Goal: Task Accomplishment & Management: Use online tool/utility

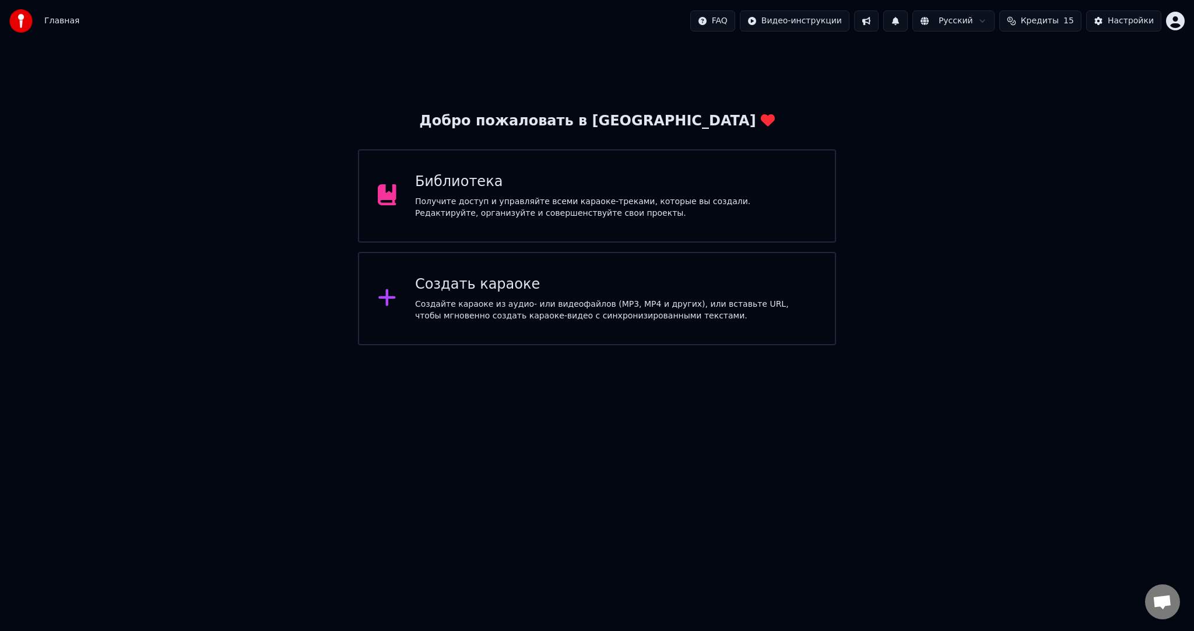
click at [530, 321] on div "Создайте караоке из аудио- или видеофайлов (MP3, MP4 и других), или вставьте UR…" at bounding box center [615, 310] width 401 height 23
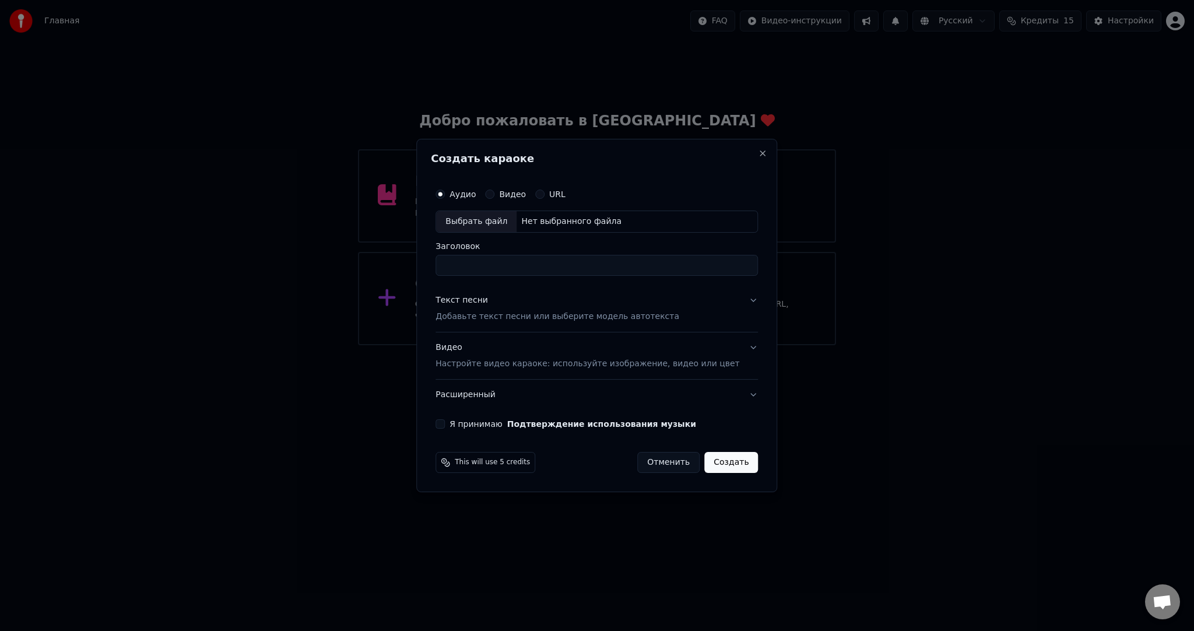
click at [494, 223] on div "Выбрать файл" at bounding box center [476, 221] width 80 height 21
type input "**********"
click at [570, 326] on button "Текст песни Добавьте текст песни или выберите модель автотекста" at bounding box center [597, 308] width 322 height 47
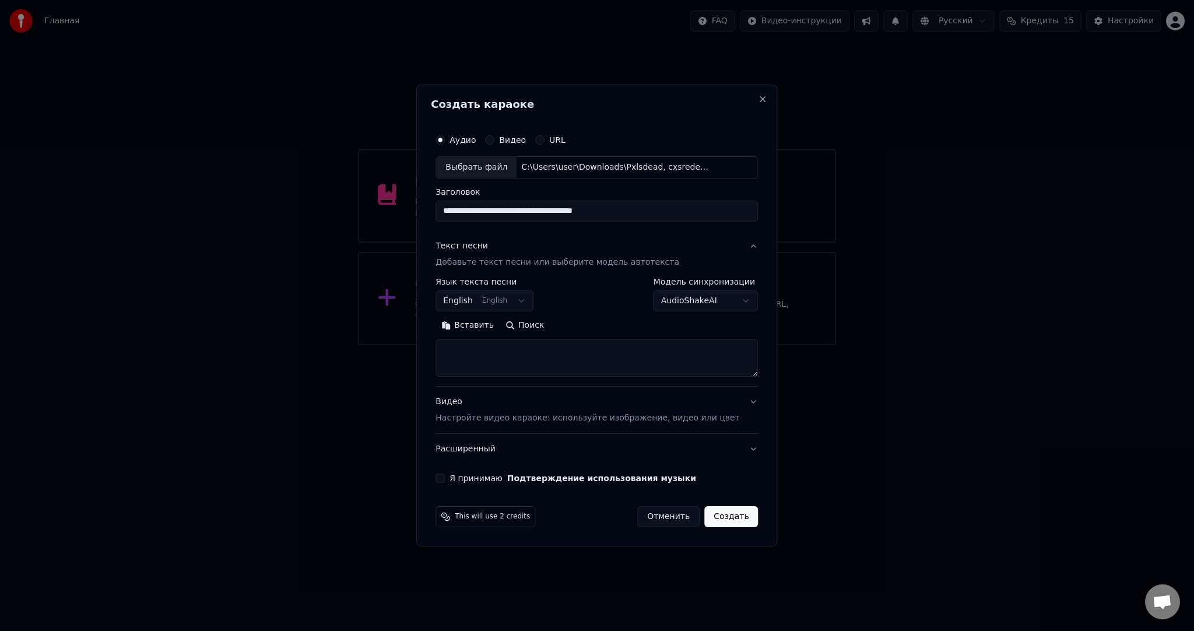
click at [497, 295] on body "**********" at bounding box center [597, 172] width 1194 height 345
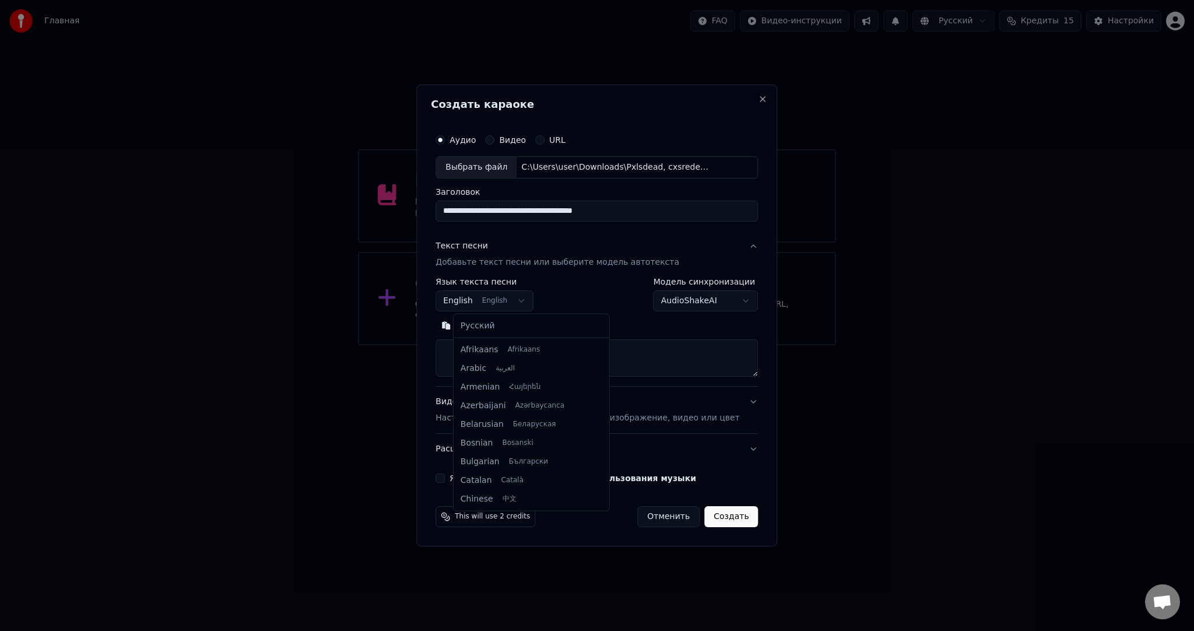
scroll to position [93, 0]
select select "**"
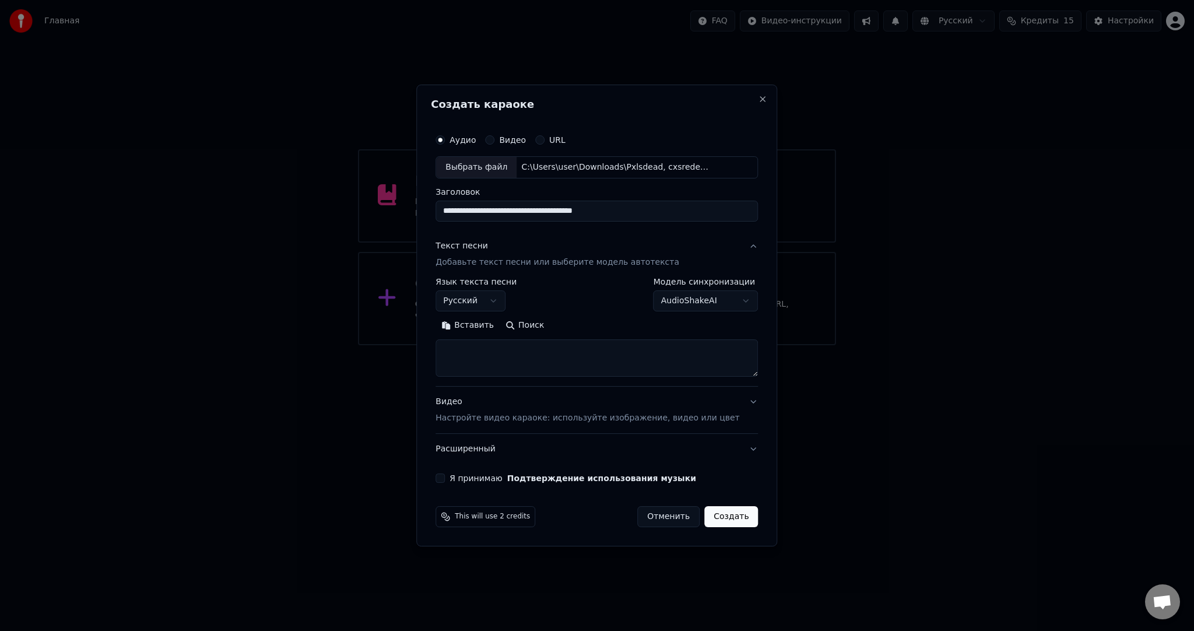
click at [492, 322] on button "Вставить" at bounding box center [468, 325] width 64 height 19
click at [445, 473] on button "Я принимаю Подтверждение использования музыки" at bounding box center [440, 477] width 9 height 9
click at [738, 513] on button "Создать" at bounding box center [731, 516] width 54 height 21
type textarea "**********"
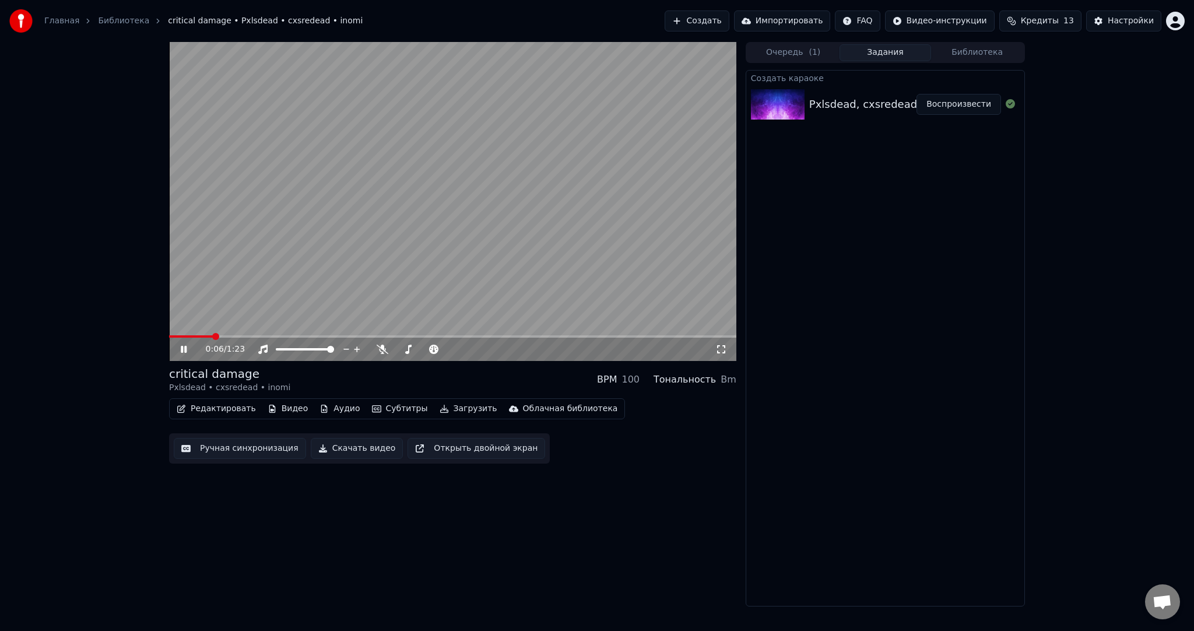
click at [333, 205] on video at bounding box center [452, 201] width 567 height 319
click at [389, 408] on button "Субтитры" at bounding box center [399, 409] width 65 height 16
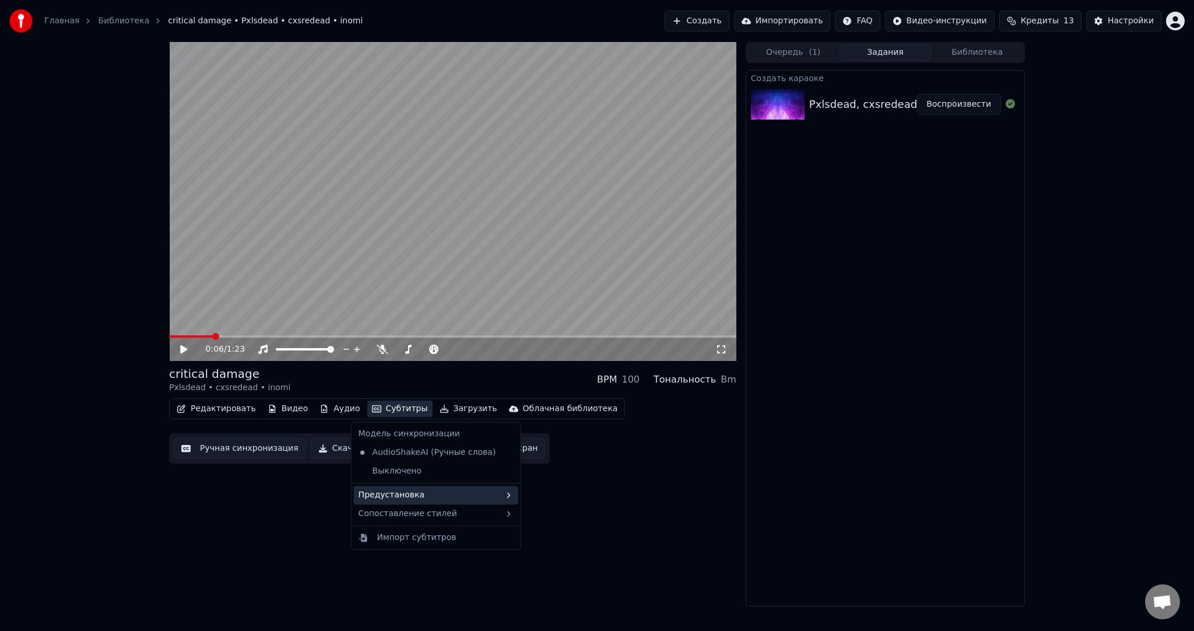
click at [417, 493] on div "Предустановка" at bounding box center [436, 495] width 164 height 19
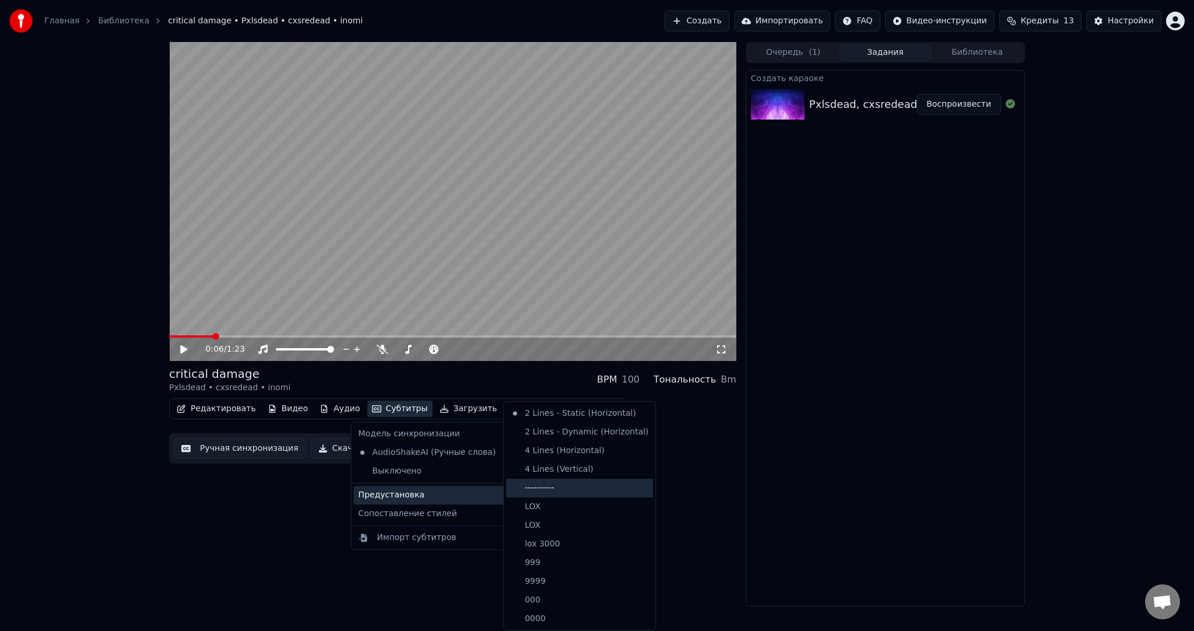
click at [536, 491] on div "----------" at bounding box center [579, 488] width 147 height 19
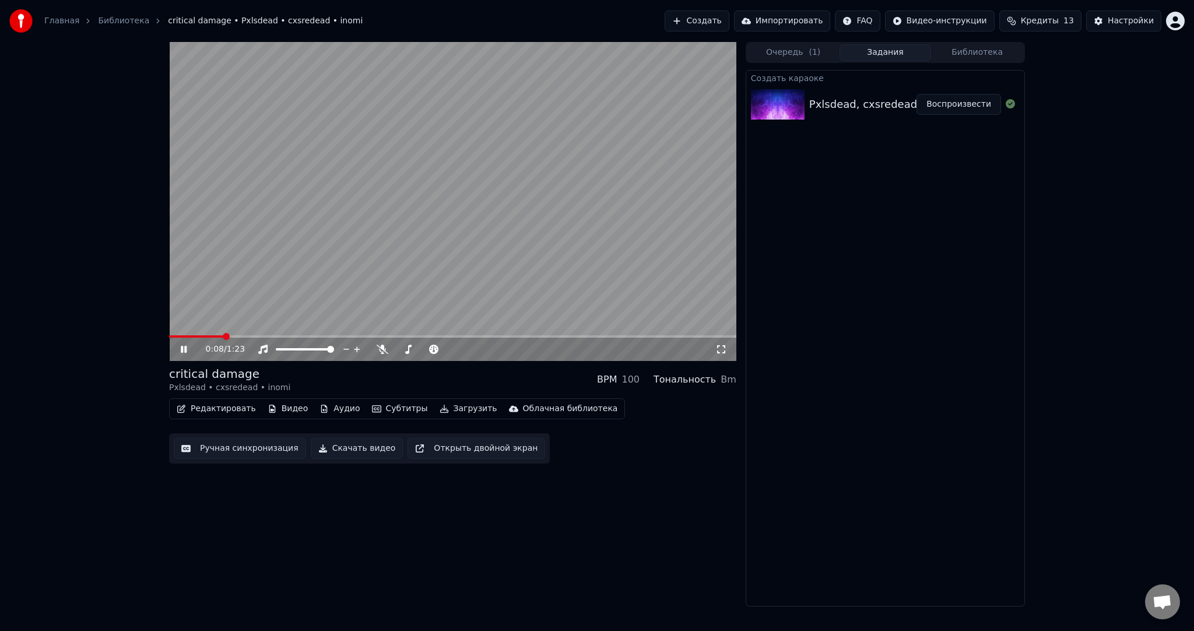
click at [262, 453] on button "Ручная синхронизация" at bounding box center [240, 448] width 132 height 21
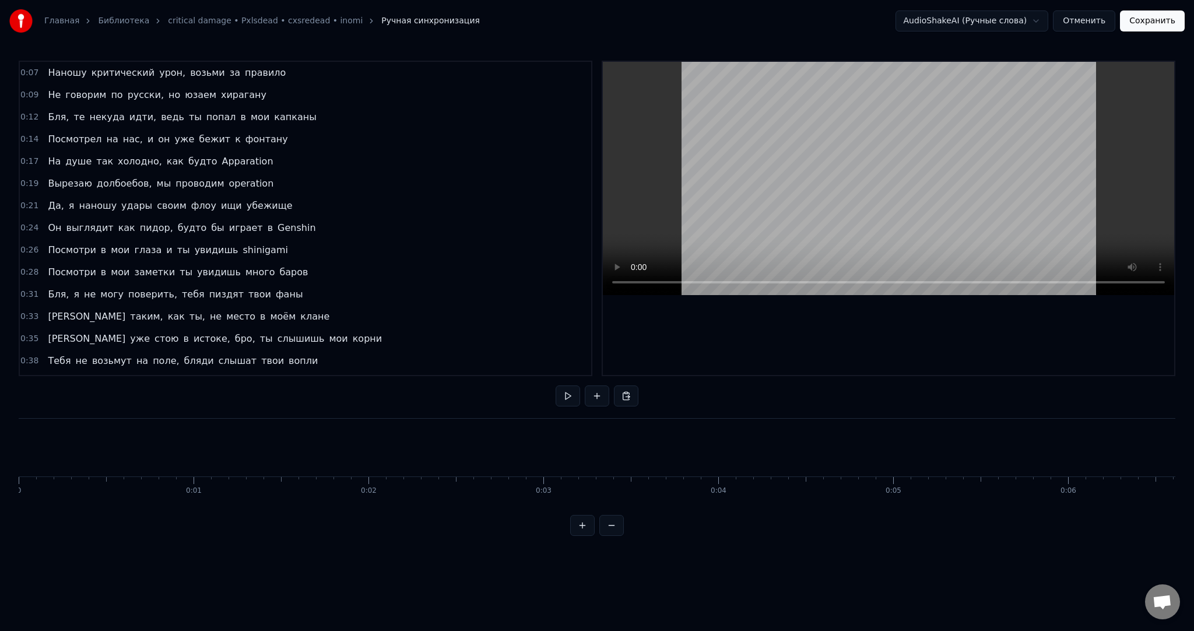
drag, startPoint x: 567, startPoint y: 399, endPoint x: 549, endPoint y: 402, distance: 18.2
click at [566, 400] on button at bounding box center [568, 395] width 24 height 21
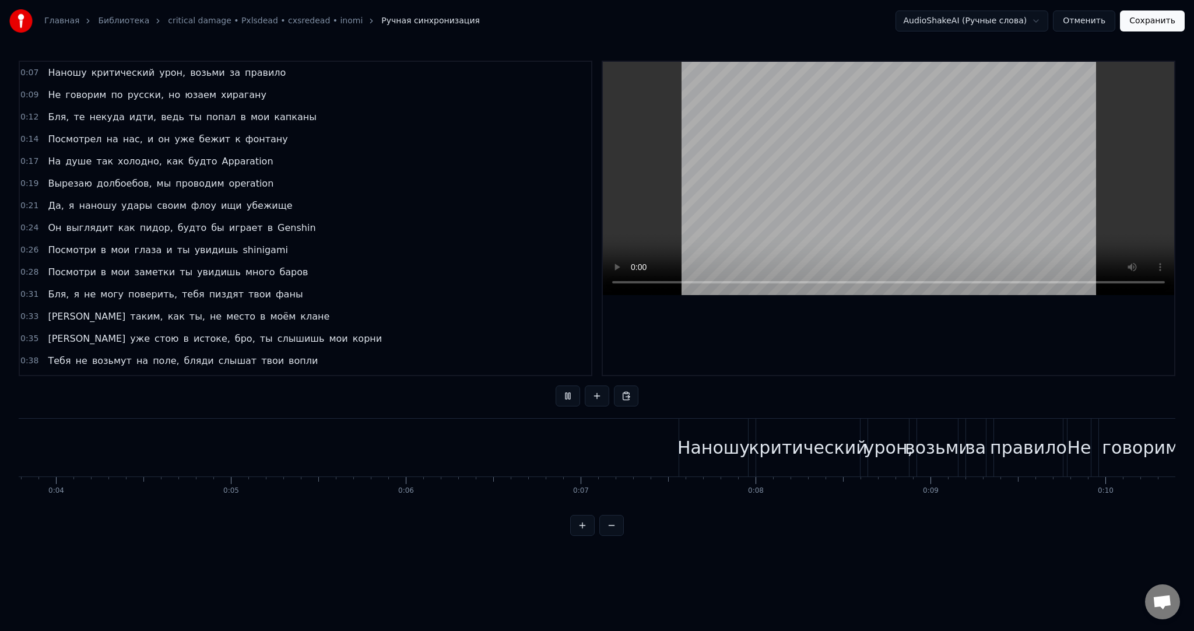
scroll to position [0, 450]
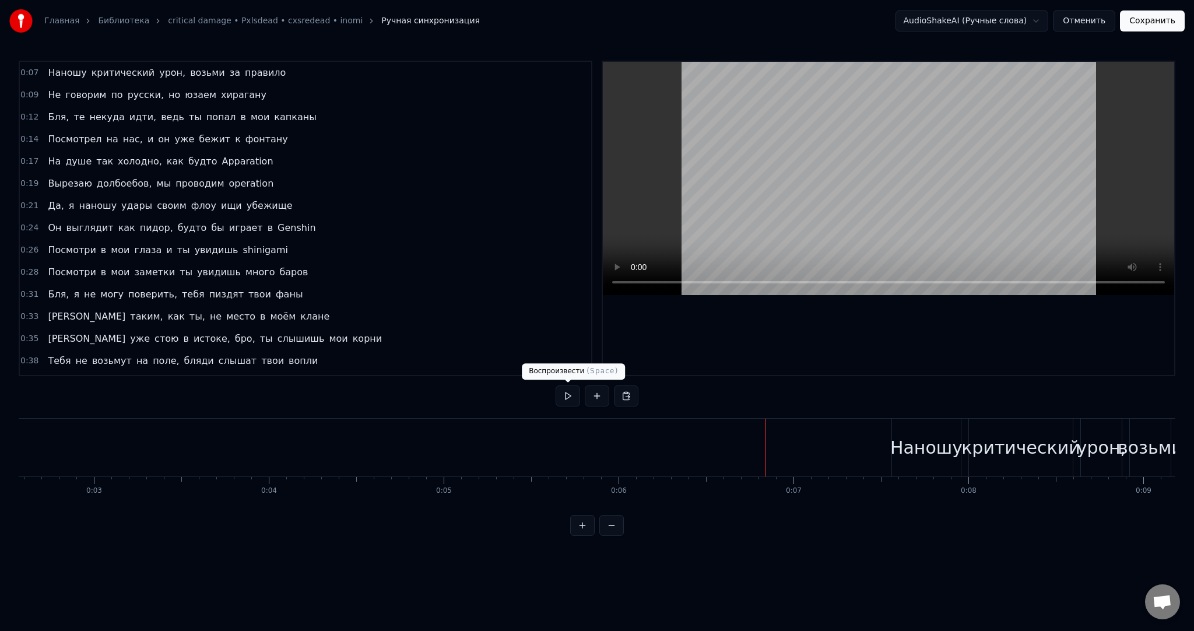
click at [566, 399] on button at bounding box center [568, 395] width 24 height 21
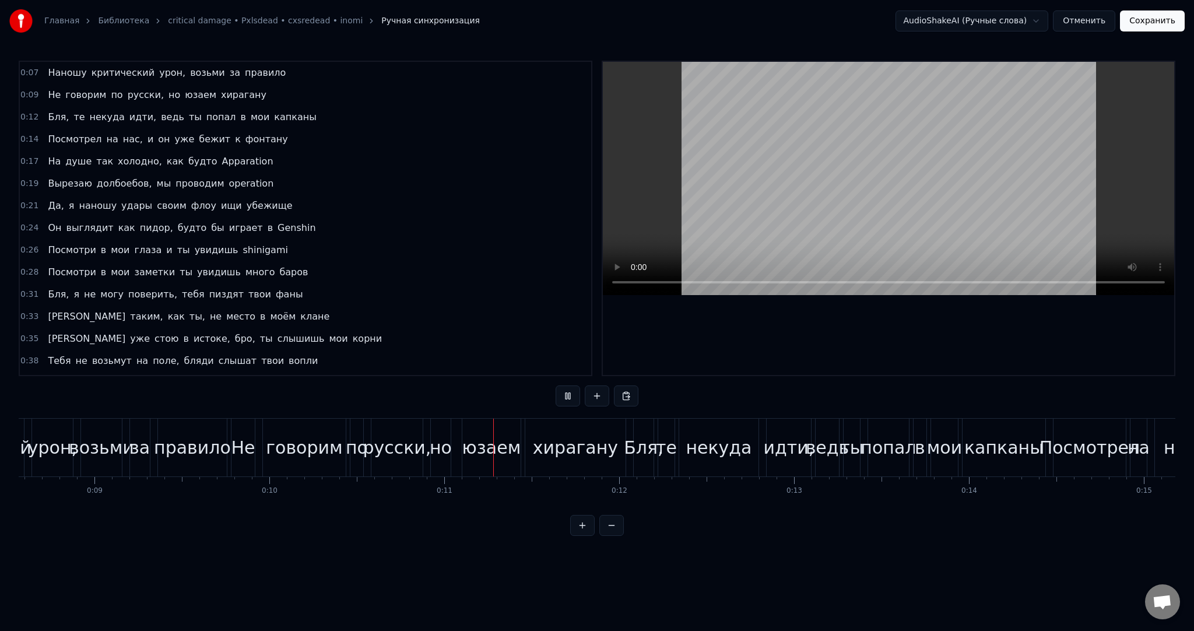
click at [779, 191] on video at bounding box center [888, 178] width 571 height 233
click at [726, 212] on video at bounding box center [888, 178] width 571 height 233
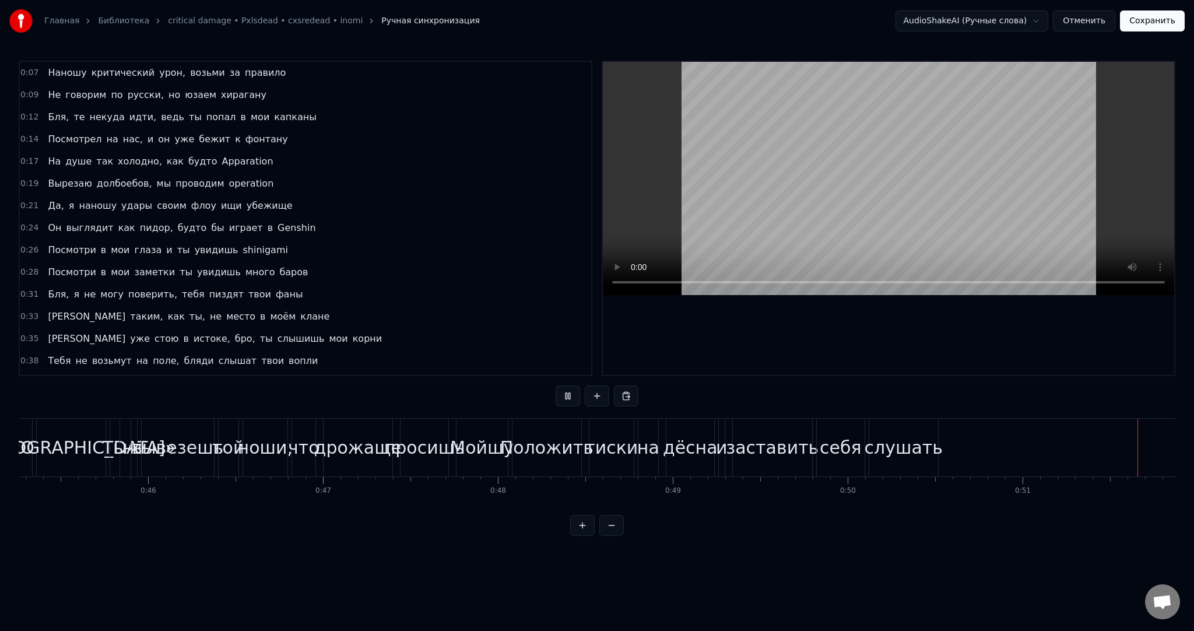
scroll to position [0, 8985]
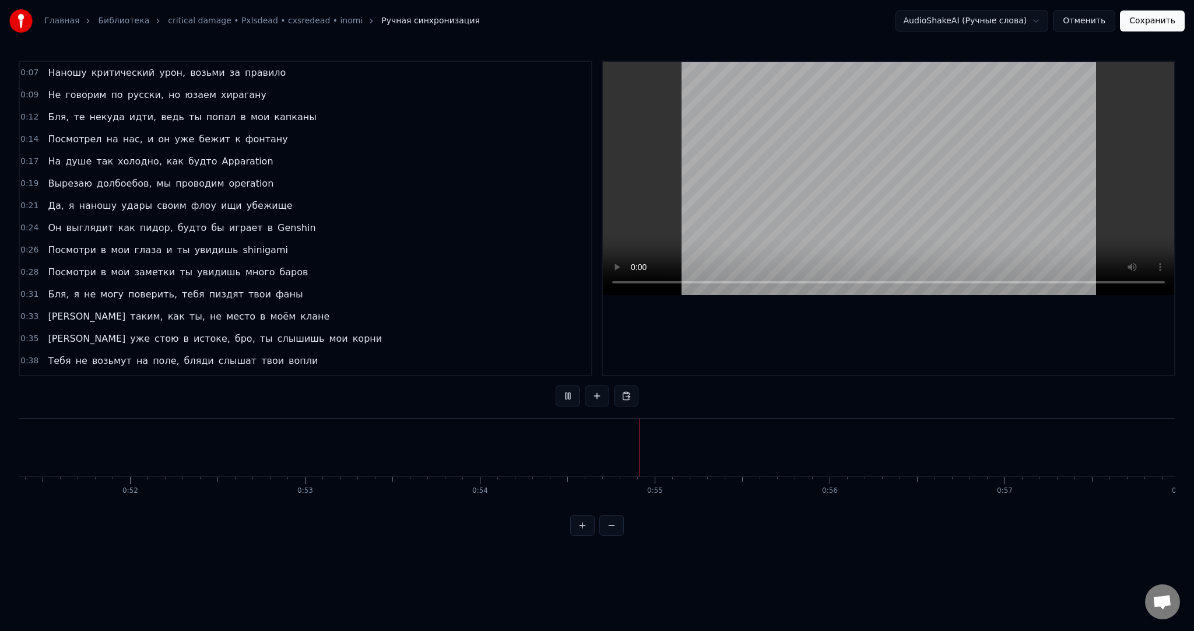
click at [837, 181] on video at bounding box center [888, 178] width 571 height 233
click at [859, 173] on video at bounding box center [888, 178] width 571 height 233
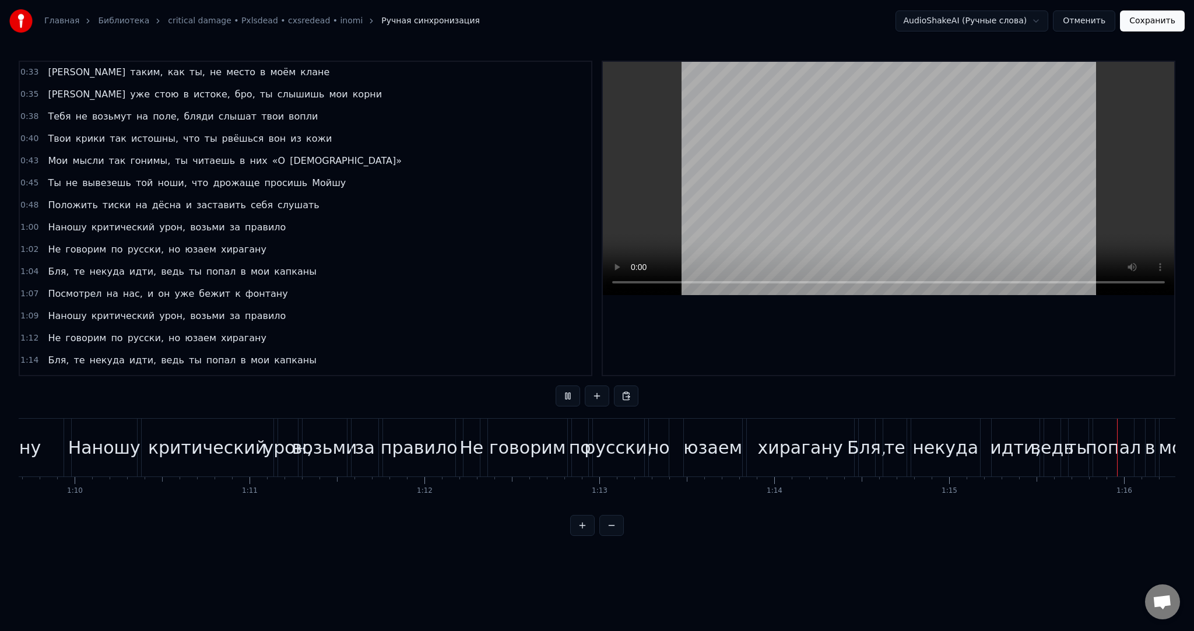
scroll to position [0, 13259]
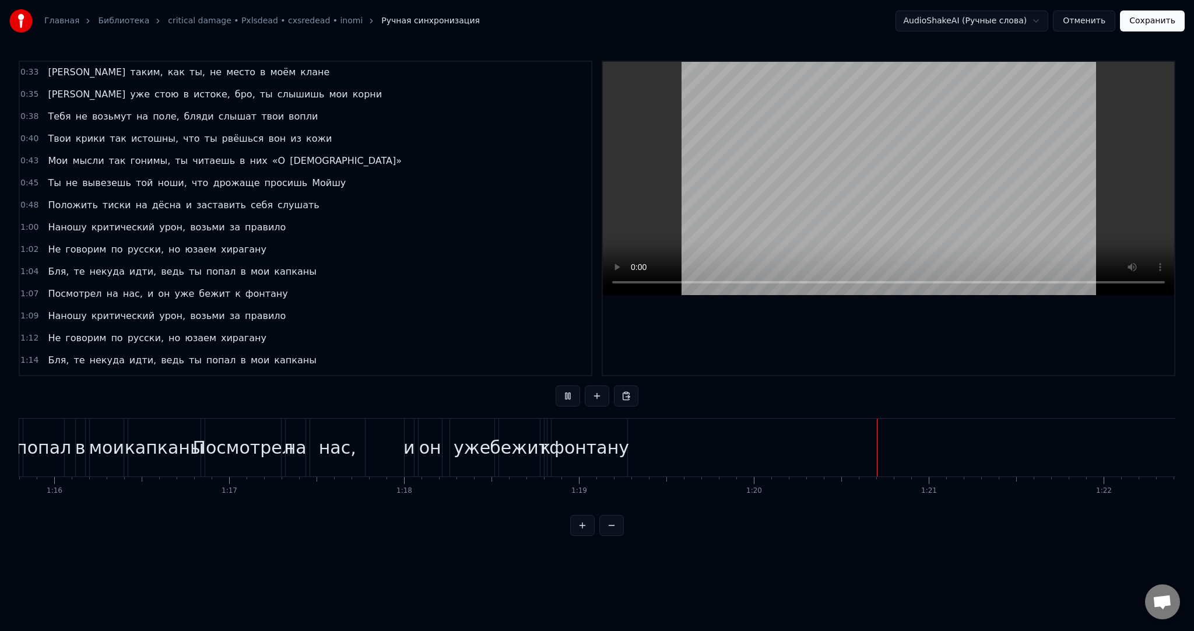
click at [1159, 19] on button "Сохранить" at bounding box center [1152, 20] width 65 height 21
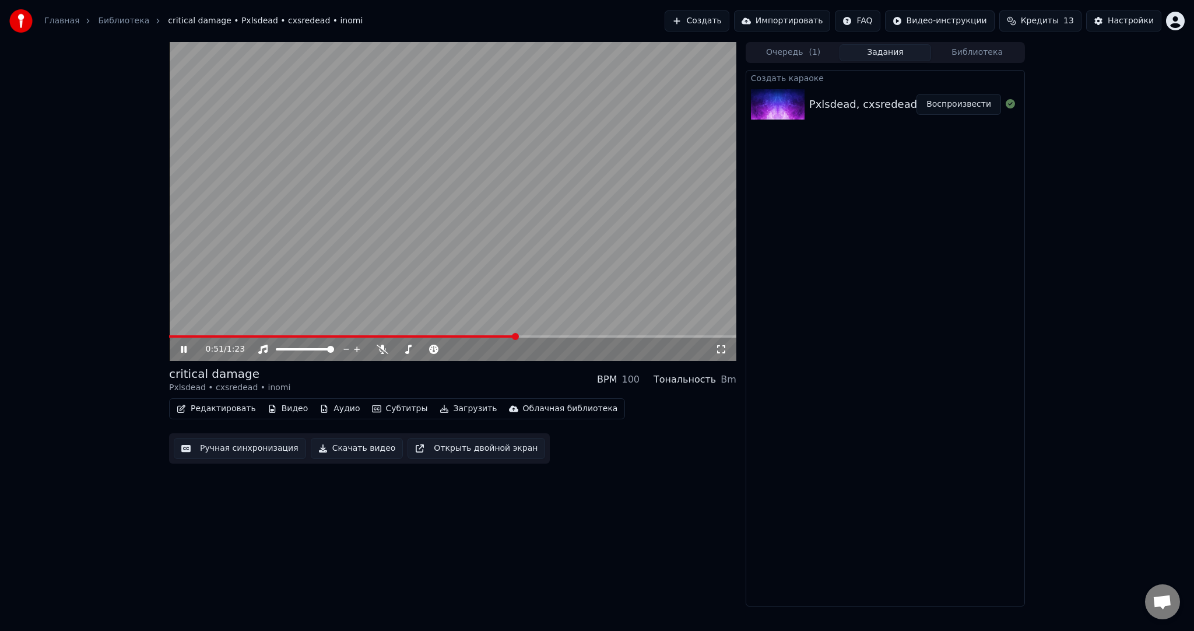
click at [412, 229] on video at bounding box center [452, 201] width 567 height 319
click at [427, 233] on video at bounding box center [452, 201] width 567 height 319
click at [364, 244] on video at bounding box center [452, 201] width 567 height 319
click at [447, 406] on button "Загрузить" at bounding box center [468, 409] width 67 height 16
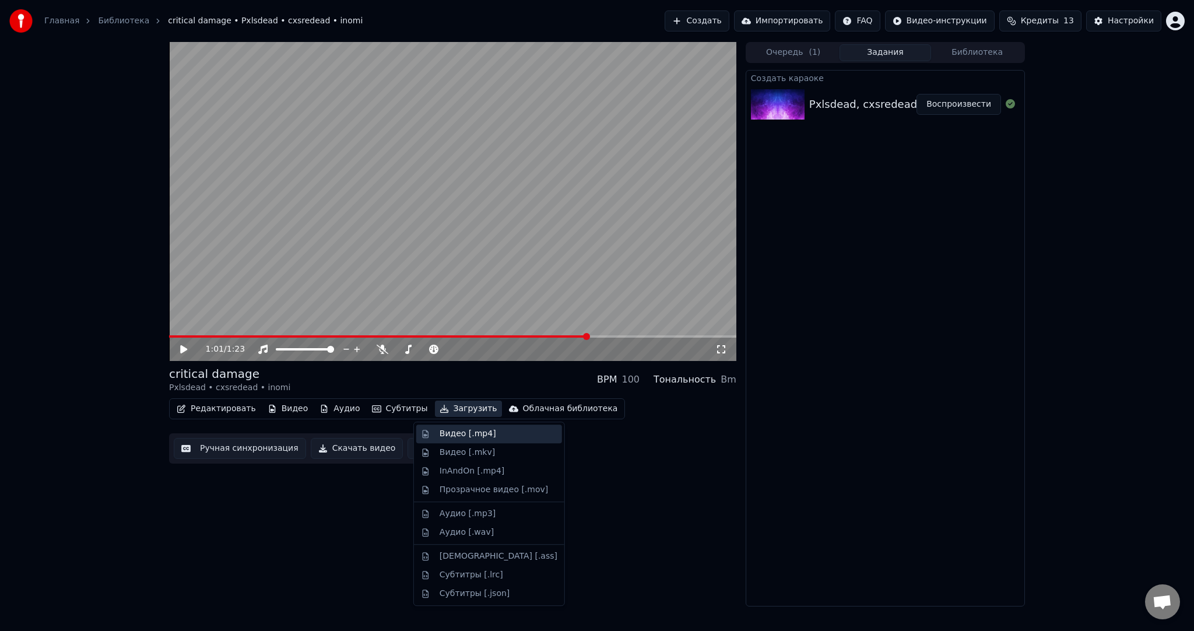
click at [459, 433] on div "Видео [.mp4]" at bounding box center [468, 434] width 57 height 12
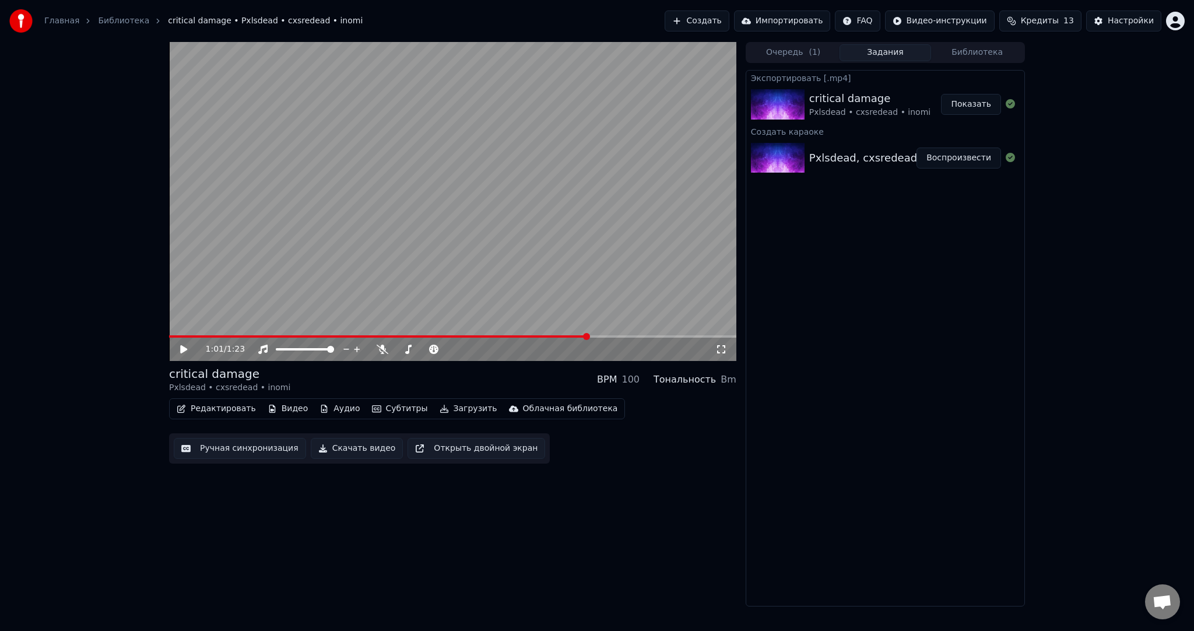
click at [729, 23] on button "Создать" at bounding box center [697, 20] width 64 height 21
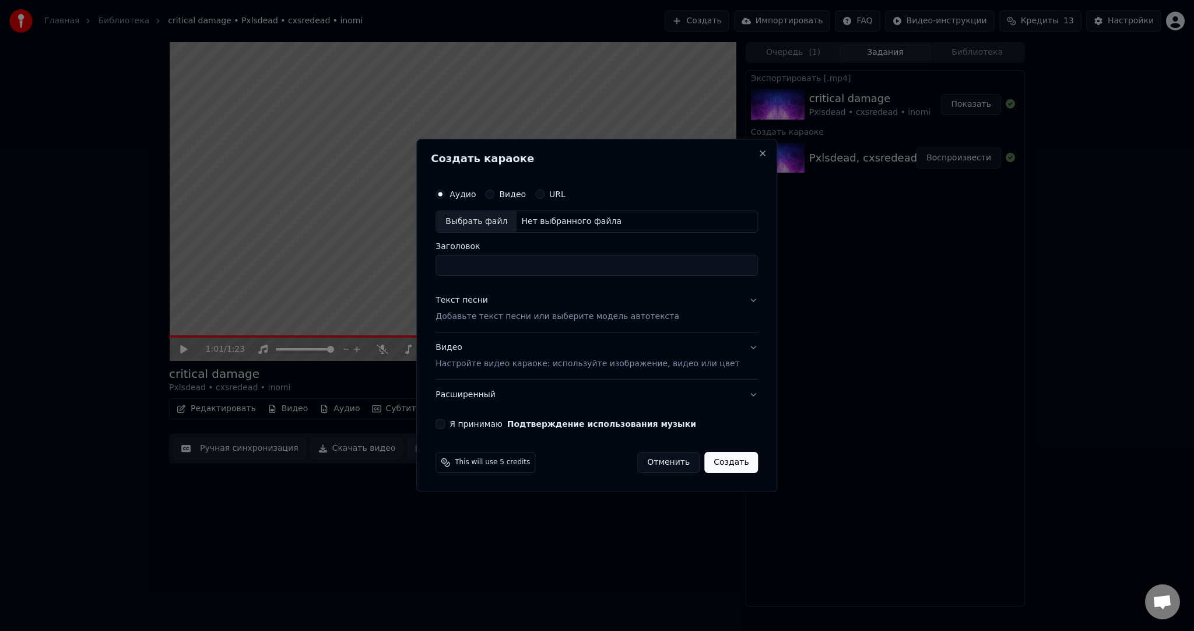
click at [499, 222] on div "Выбрать файл" at bounding box center [476, 221] width 80 height 21
type input "**********"
click at [553, 310] on div "Текст песни Добавьте текст песни или выберите модель автотекста" at bounding box center [558, 308] width 244 height 28
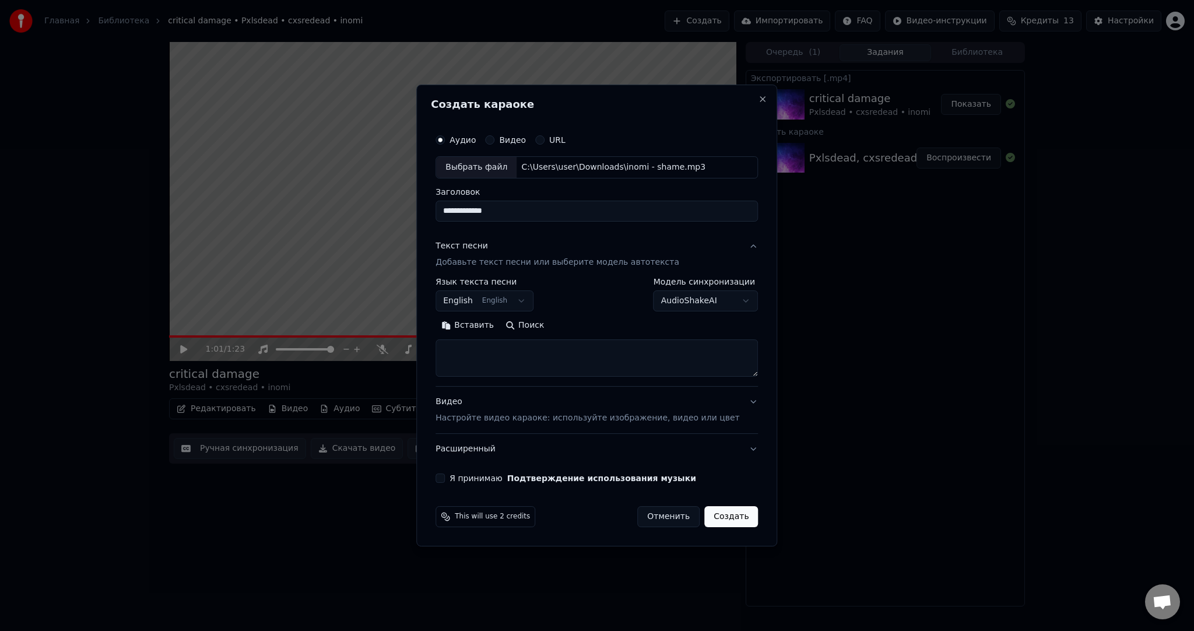
click at [487, 289] on div "**********" at bounding box center [485, 295] width 98 height 34
click at [490, 307] on body "**********" at bounding box center [597, 315] width 1194 height 631
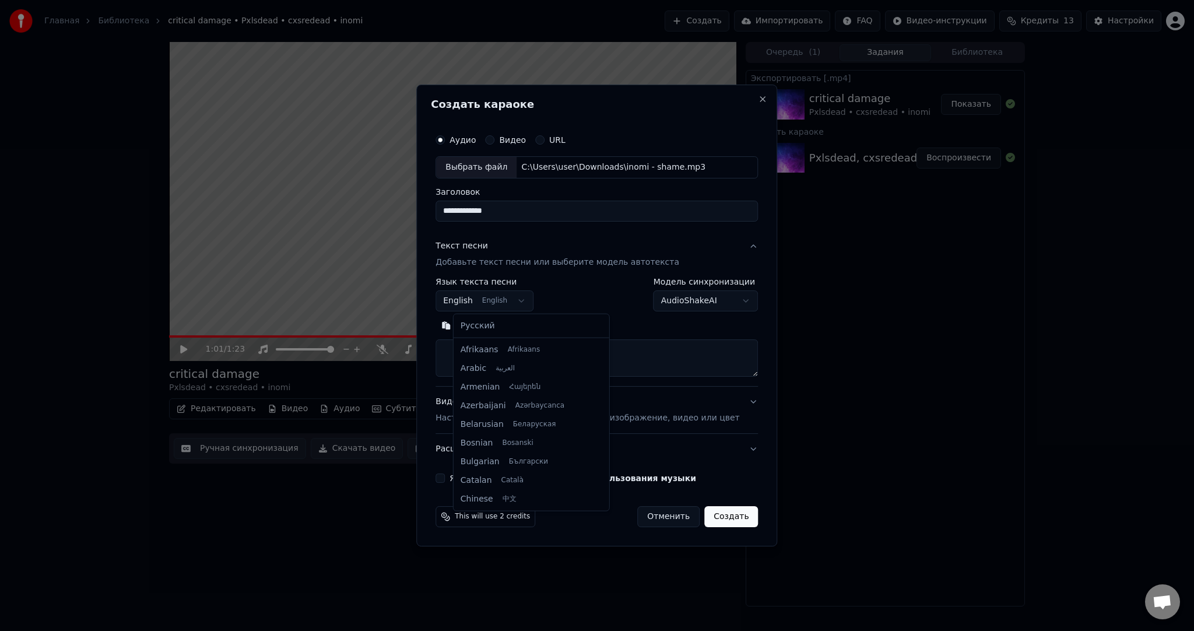
scroll to position [93, 0]
select select "**"
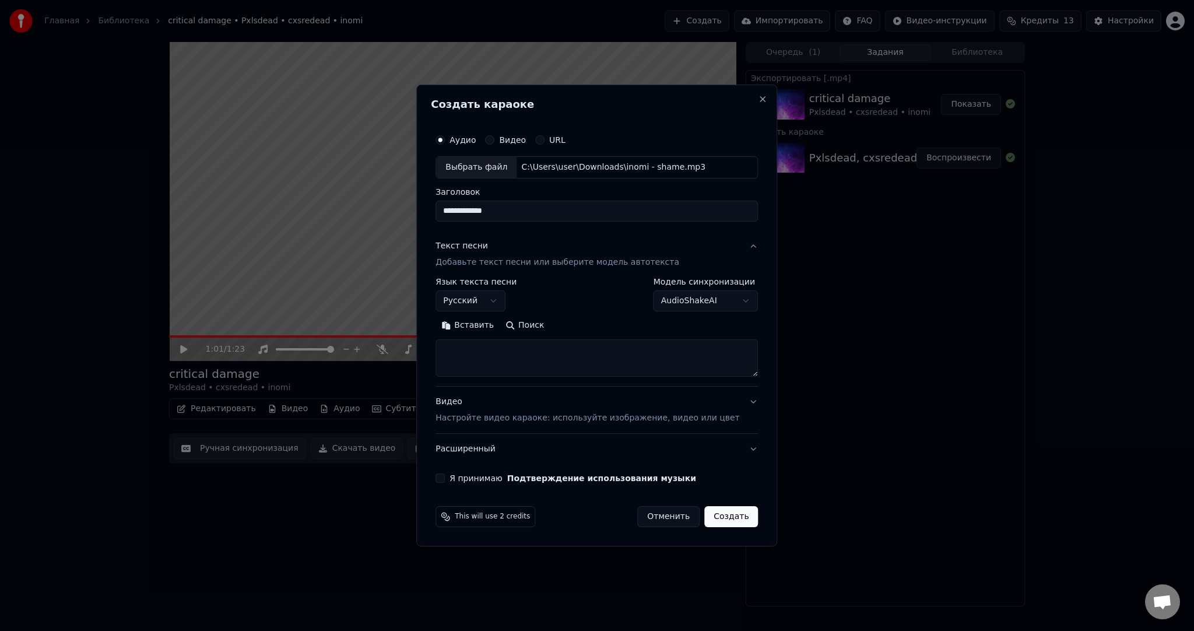
click at [483, 327] on button "Вставить" at bounding box center [468, 325] width 64 height 19
click at [445, 474] on button "Я принимаю Подтверждение использования музыки" at bounding box center [440, 477] width 9 height 9
click at [723, 516] on button "Создать" at bounding box center [731, 516] width 54 height 21
type textarea "**********"
select select
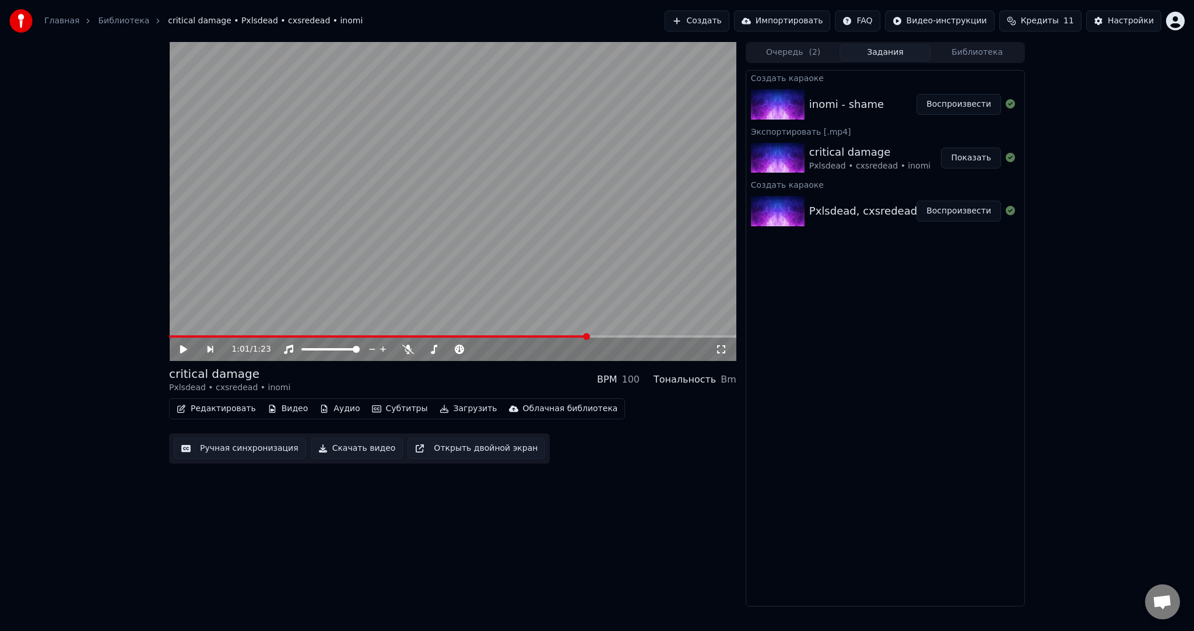
click at [964, 101] on button "Воспроизвести" at bounding box center [959, 104] width 85 height 21
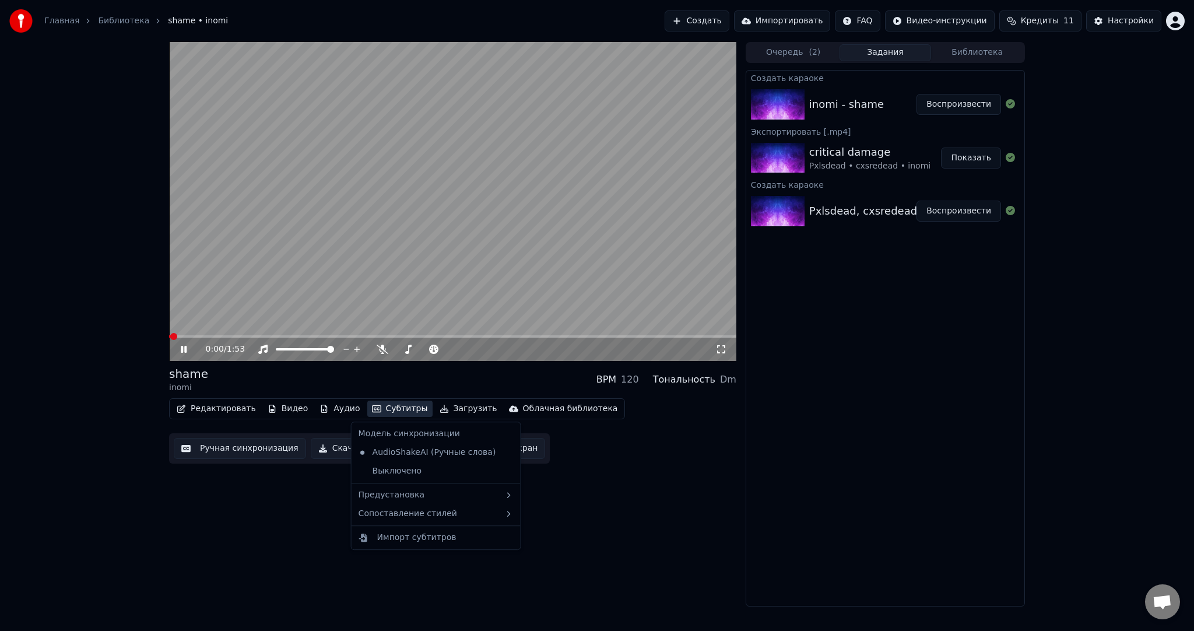
click at [387, 410] on button "Субтитры" at bounding box center [399, 409] width 65 height 16
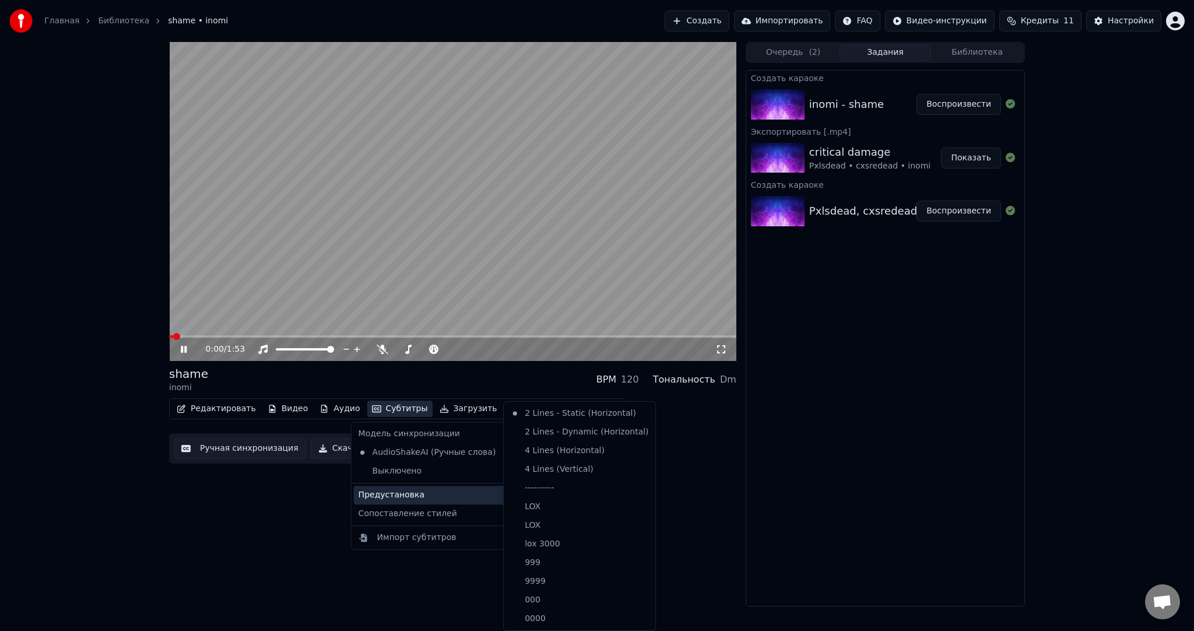
click at [415, 490] on div "Предустановка" at bounding box center [436, 495] width 164 height 19
drag, startPoint x: 616, startPoint y: 485, endPoint x: 357, endPoint y: 462, distance: 259.9
click at [616, 485] on div "----------" at bounding box center [579, 488] width 147 height 19
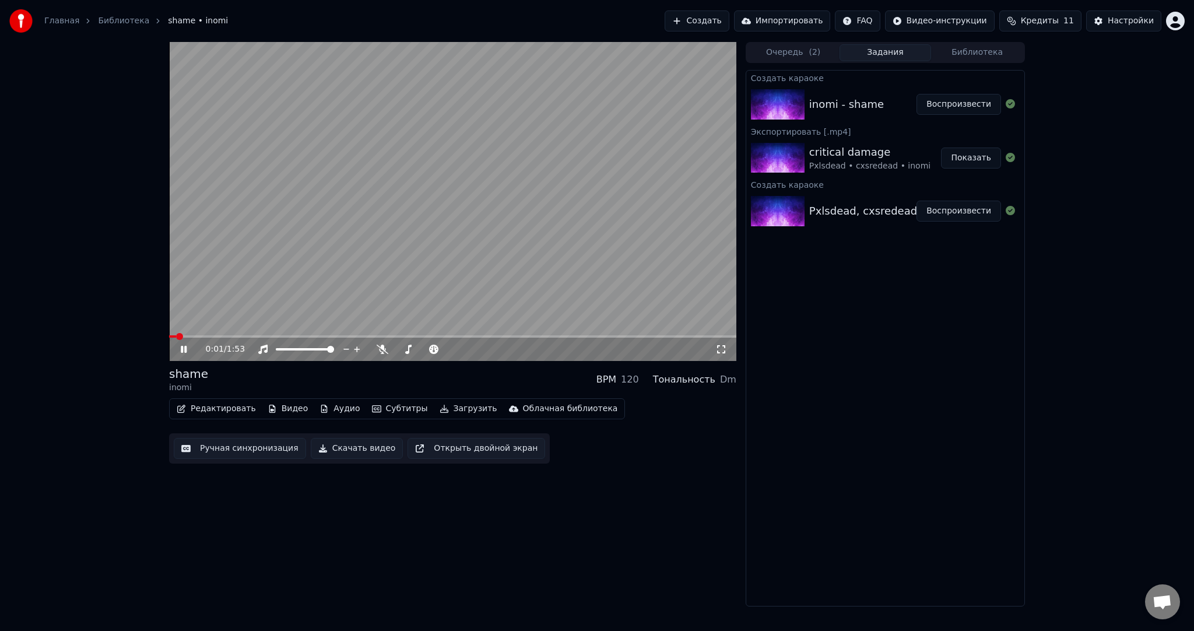
click at [261, 455] on button "Ручная синхронизация" at bounding box center [240, 448] width 132 height 21
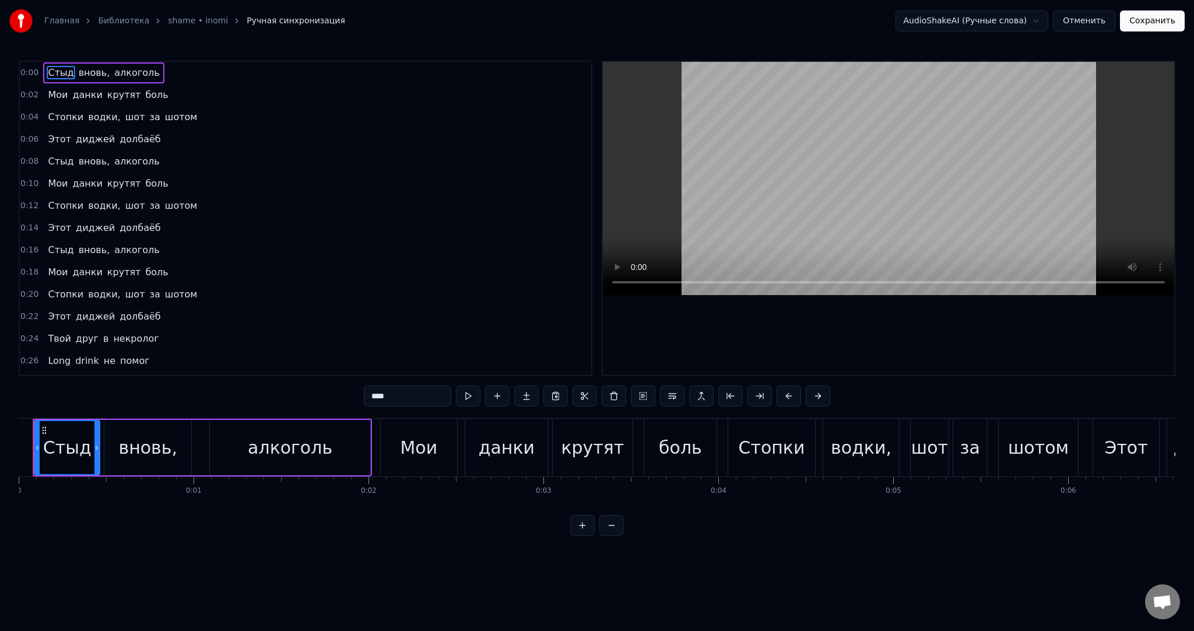
drag, startPoint x: 7, startPoint y: 439, endPoint x: 0, endPoint y: 440, distance: 7.0
click at [5, 439] on div "Главная Библиотека shame • inomi Ручная синхронизация AudioShakeAI (Ручные слов…" at bounding box center [597, 268] width 1194 height 536
drag, startPoint x: 0, startPoint y: 440, endPoint x: 9, endPoint y: 444, distance: 10.2
click at [0, 441] on div "Главная Библиотека shame • inomi Ручная синхронизация AudioShakeAI (Ручные слов…" at bounding box center [597, 268] width 1194 height 536
click at [472, 392] on button at bounding box center [468, 395] width 24 height 21
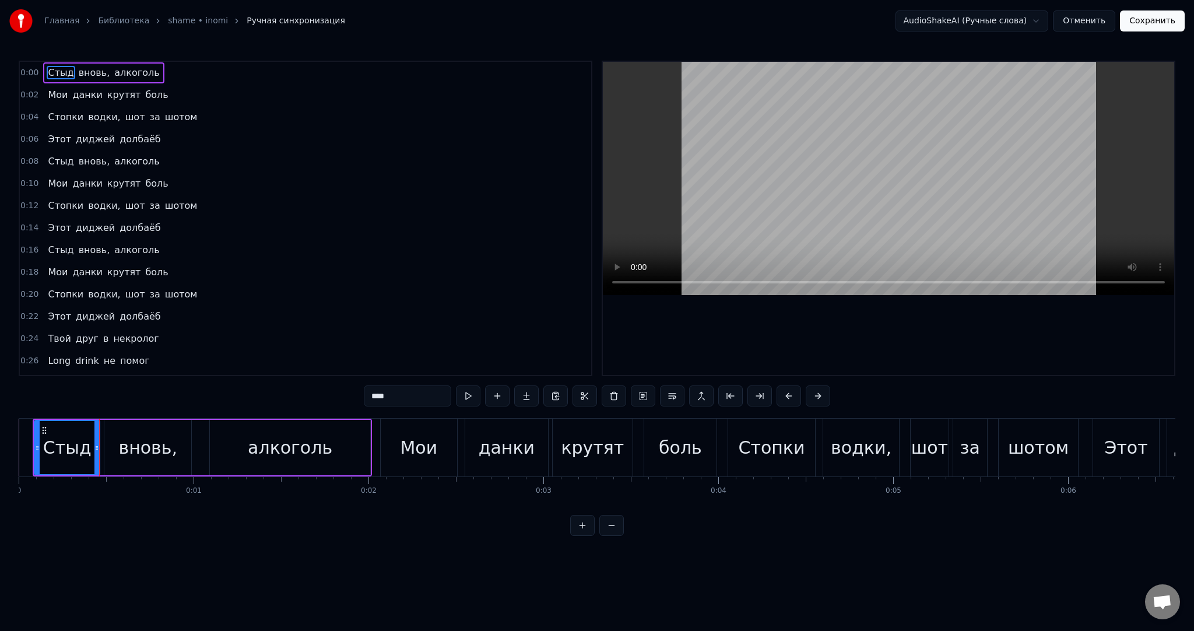
click at [472, 392] on button at bounding box center [468, 395] width 24 height 21
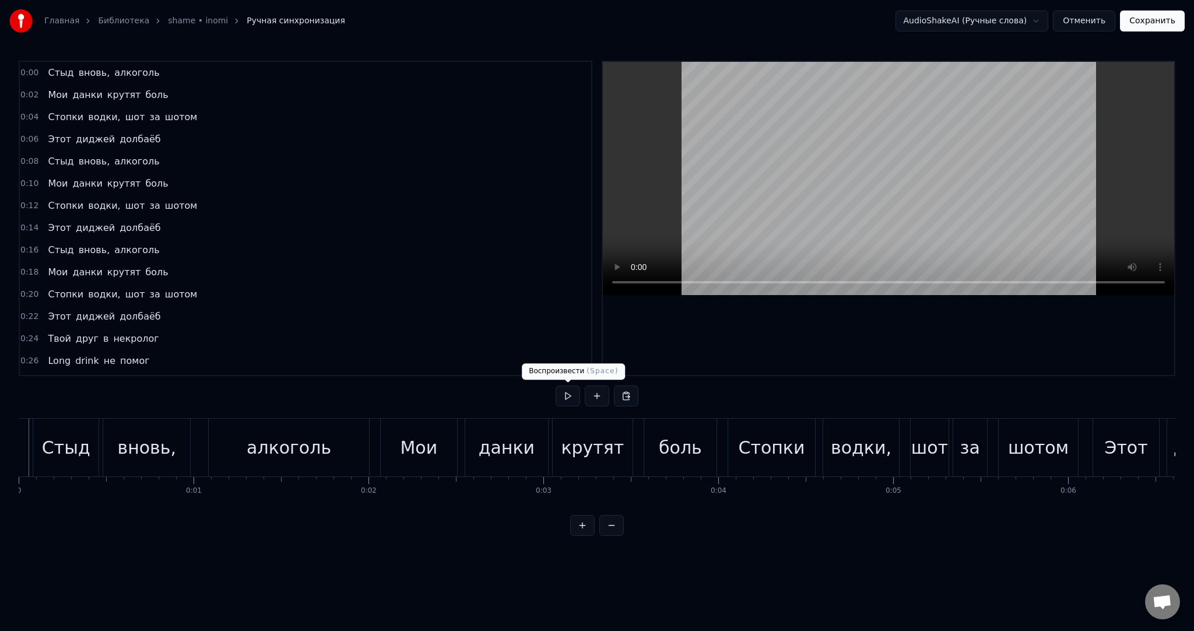
click at [567, 396] on button at bounding box center [568, 395] width 24 height 21
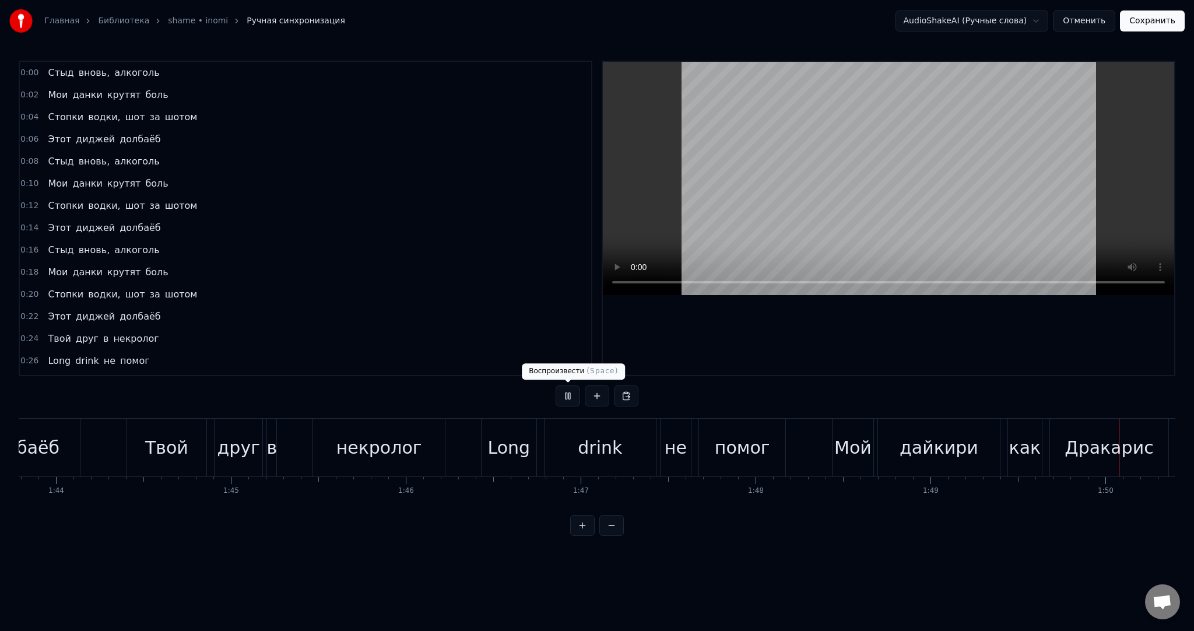
scroll to position [0, 18717]
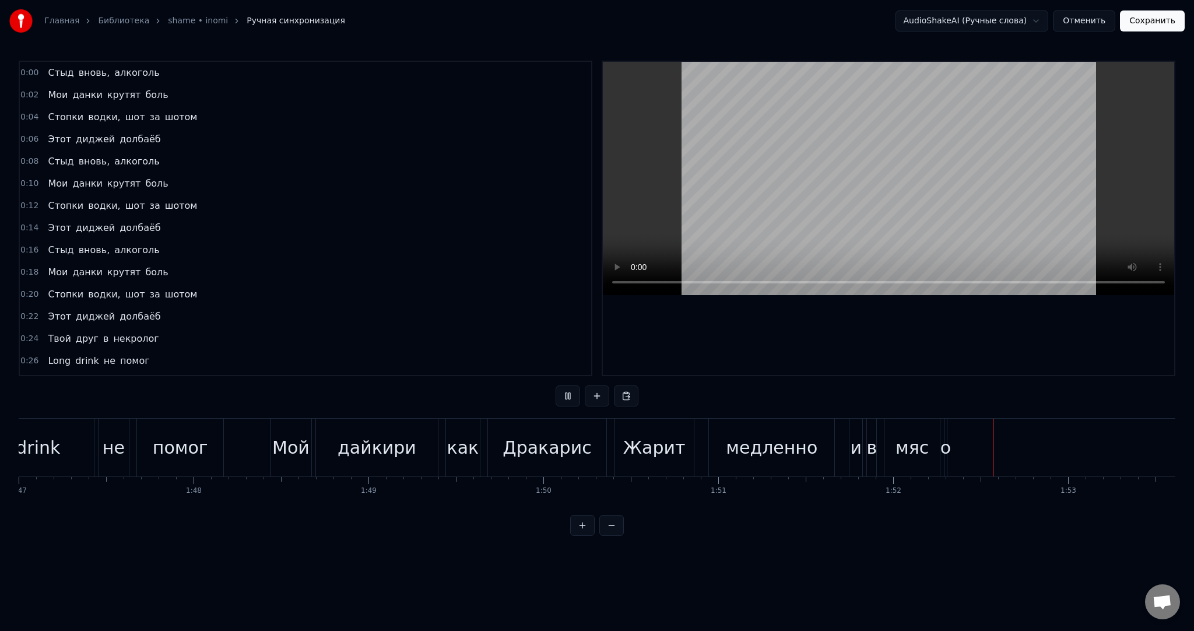
click at [792, 218] on video at bounding box center [888, 178] width 571 height 233
click at [915, 448] on div "мяс" at bounding box center [912, 447] width 33 height 26
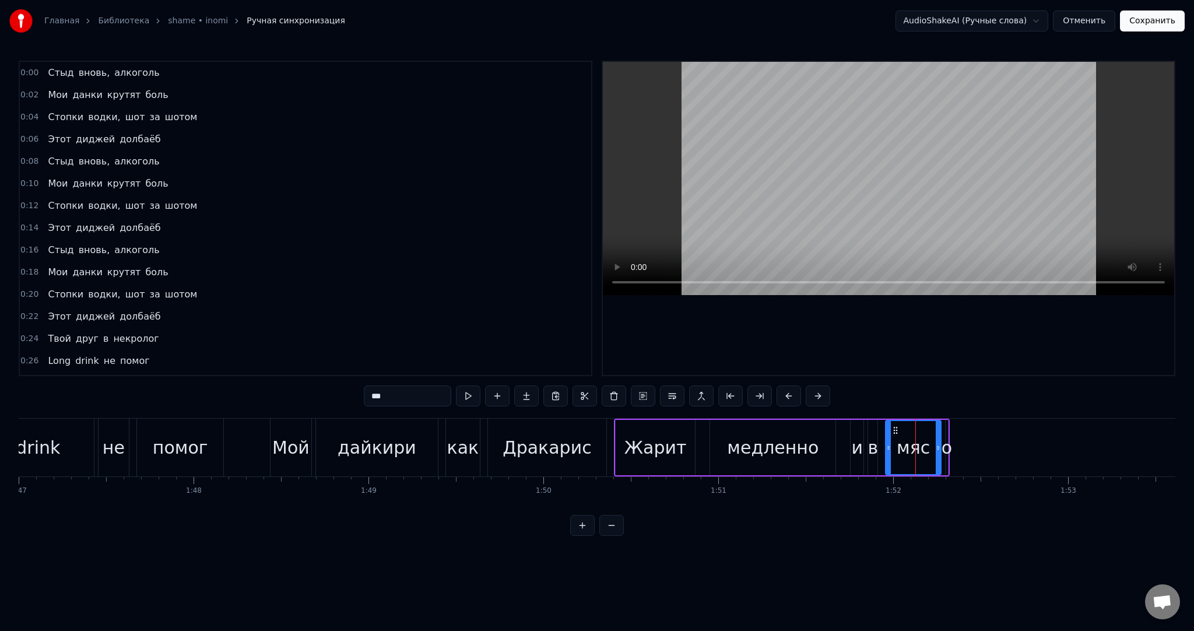
scroll to position [888, 0]
click at [417, 397] on input "***" at bounding box center [407, 395] width 87 height 21
click at [187, 396] on span "o" at bounding box center [191, 402] width 8 height 13
type input "*"
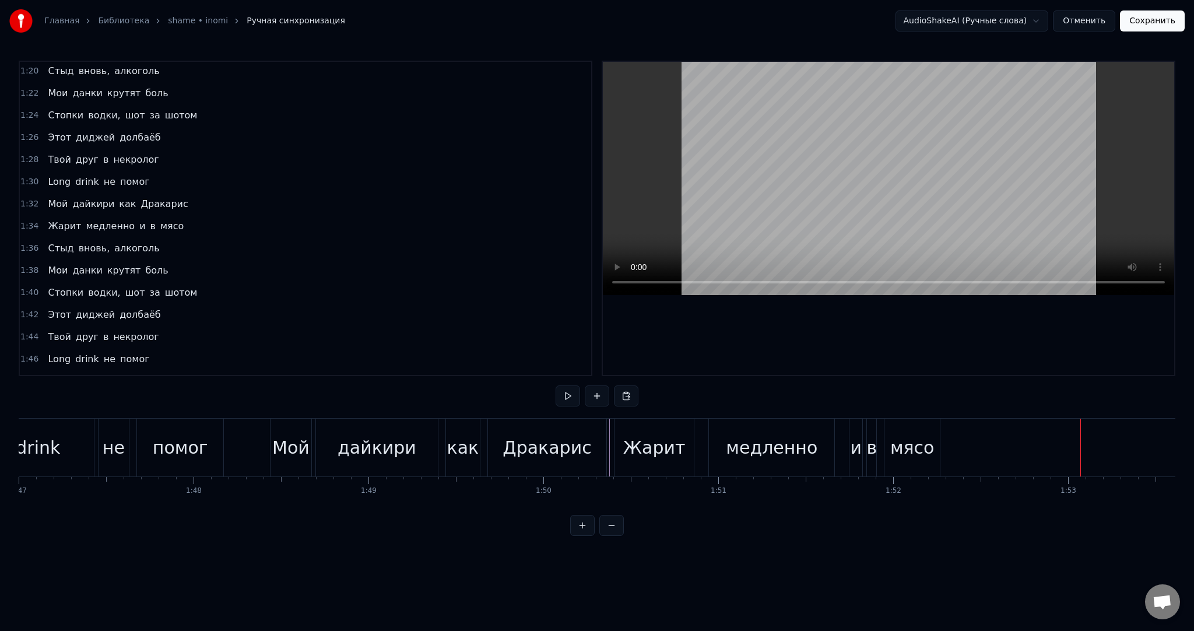
click at [1153, 27] on button "Сохранить" at bounding box center [1152, 20] width 65 height 21
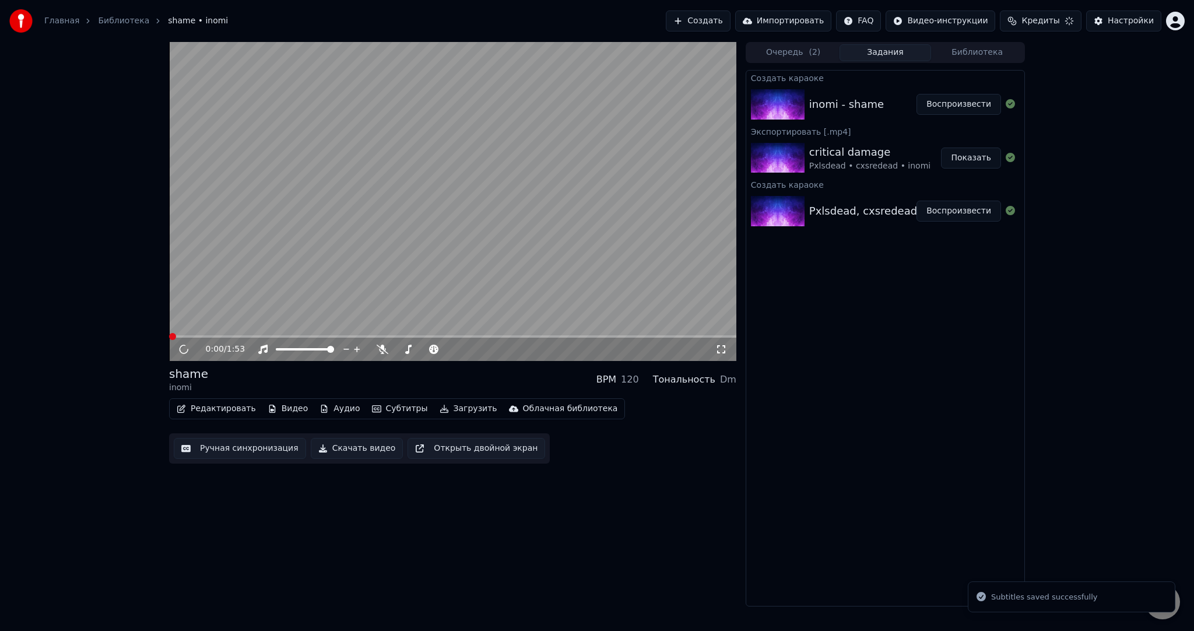
click at [454, 271] on video at bounding box center [452, 201] width 567 height 319
click at [441, 417] on div "Редактировать Видео Аудио Субтитры Загрузить Облачная библиотека" at bounding box center [397, 408] width 456 height 21
click at [442, 413] on button "Загрузить" at bounding box center [468, 409] width 67 height 16
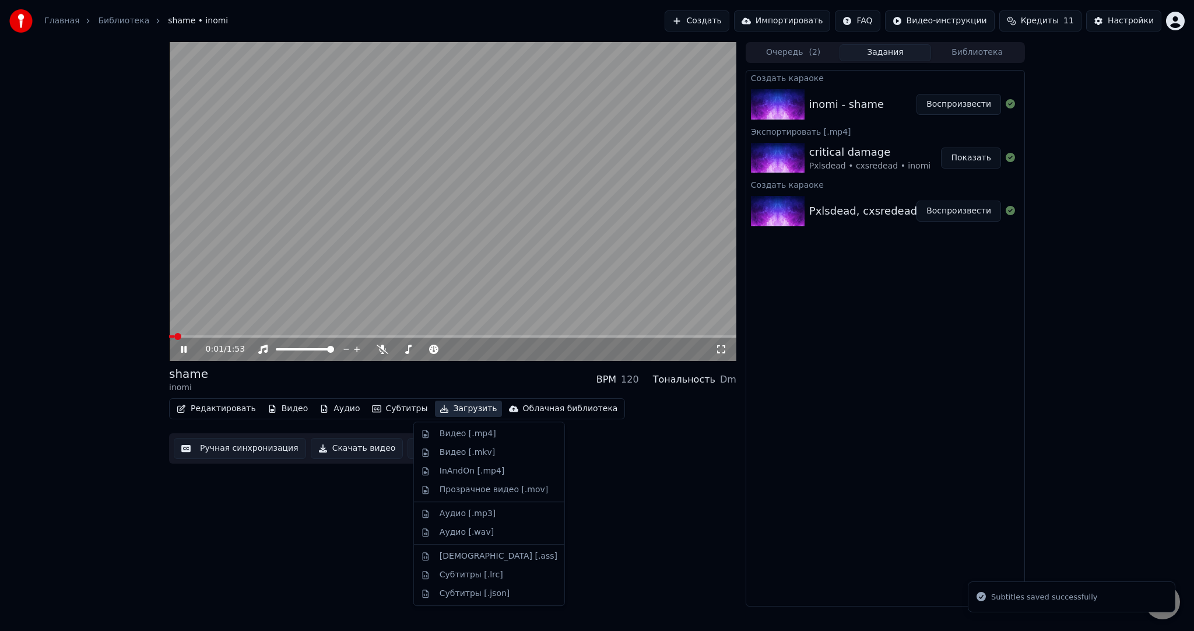
click at [447, 438] on div "Видео [.mp4]" at bounding box center [468, 434] width 57 height 12
click at [472, 204] on video at bounding box center [452, 201] width 567 height 319
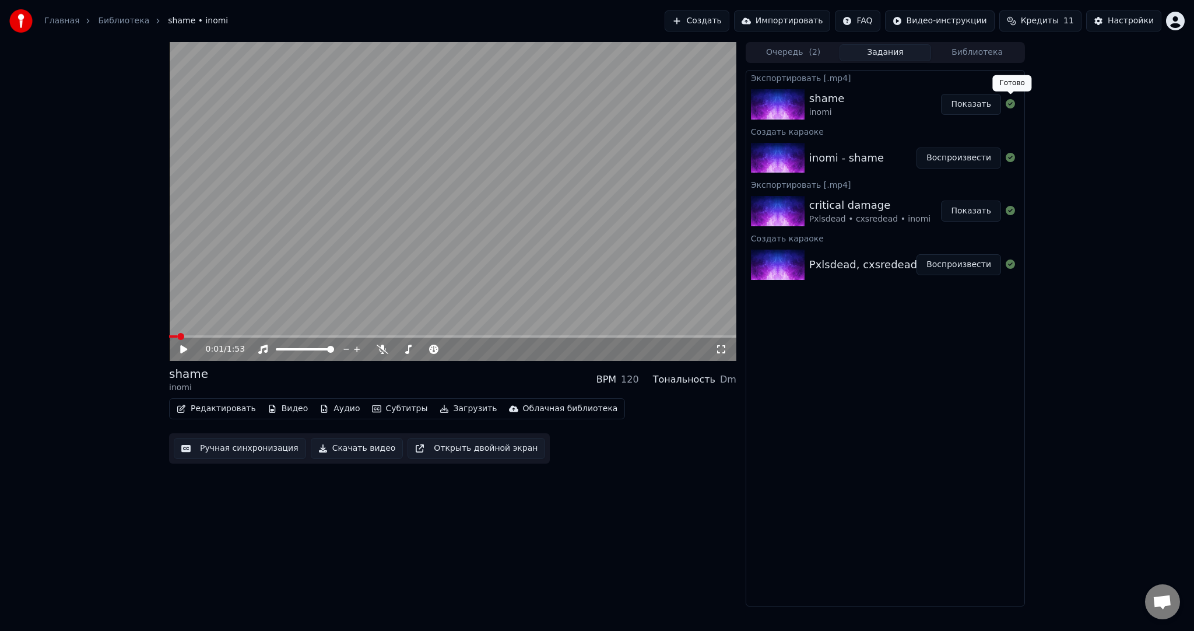
click at [984, 105] on button "Показать" at bounding box center [971, 104] width 60 height 21
